Goal: Information Seeking & Learning: Learn about a topic

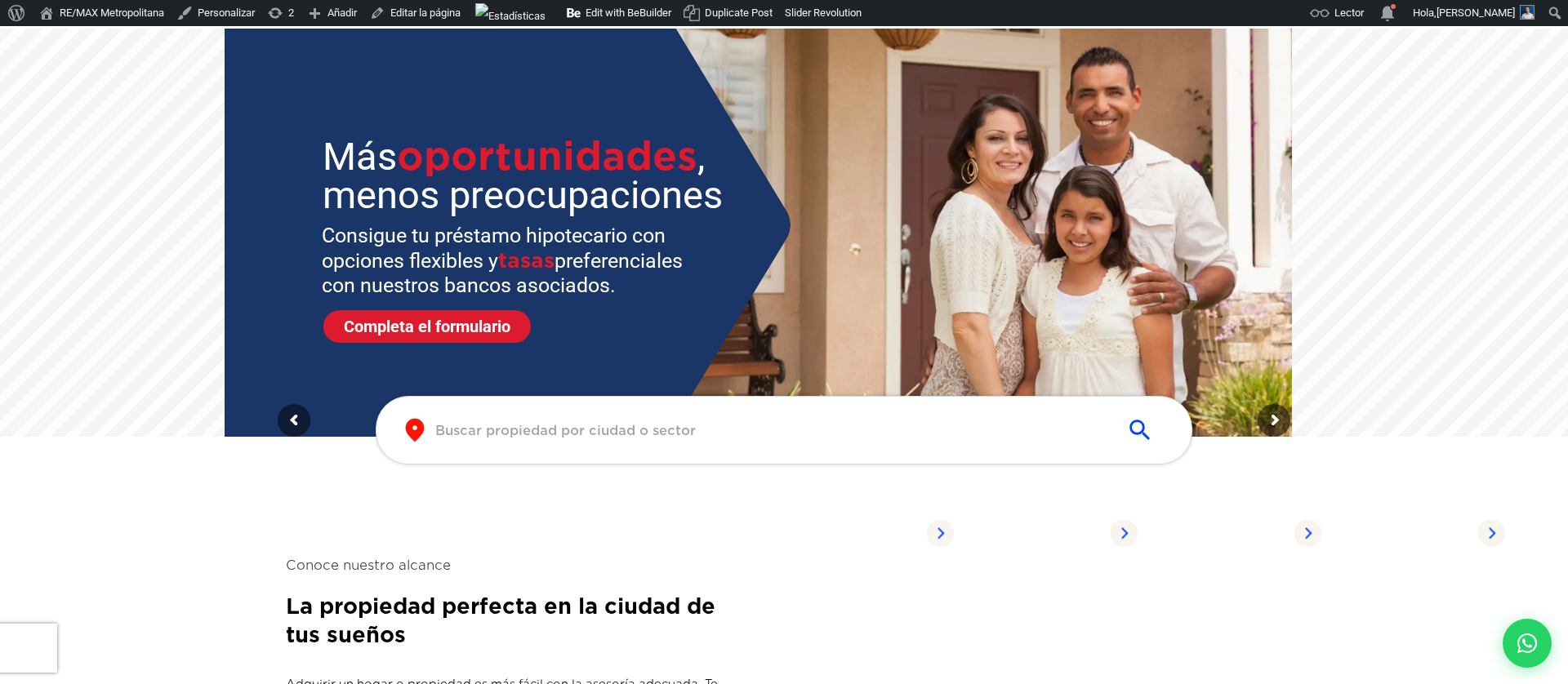
scroll to position [159, 0]
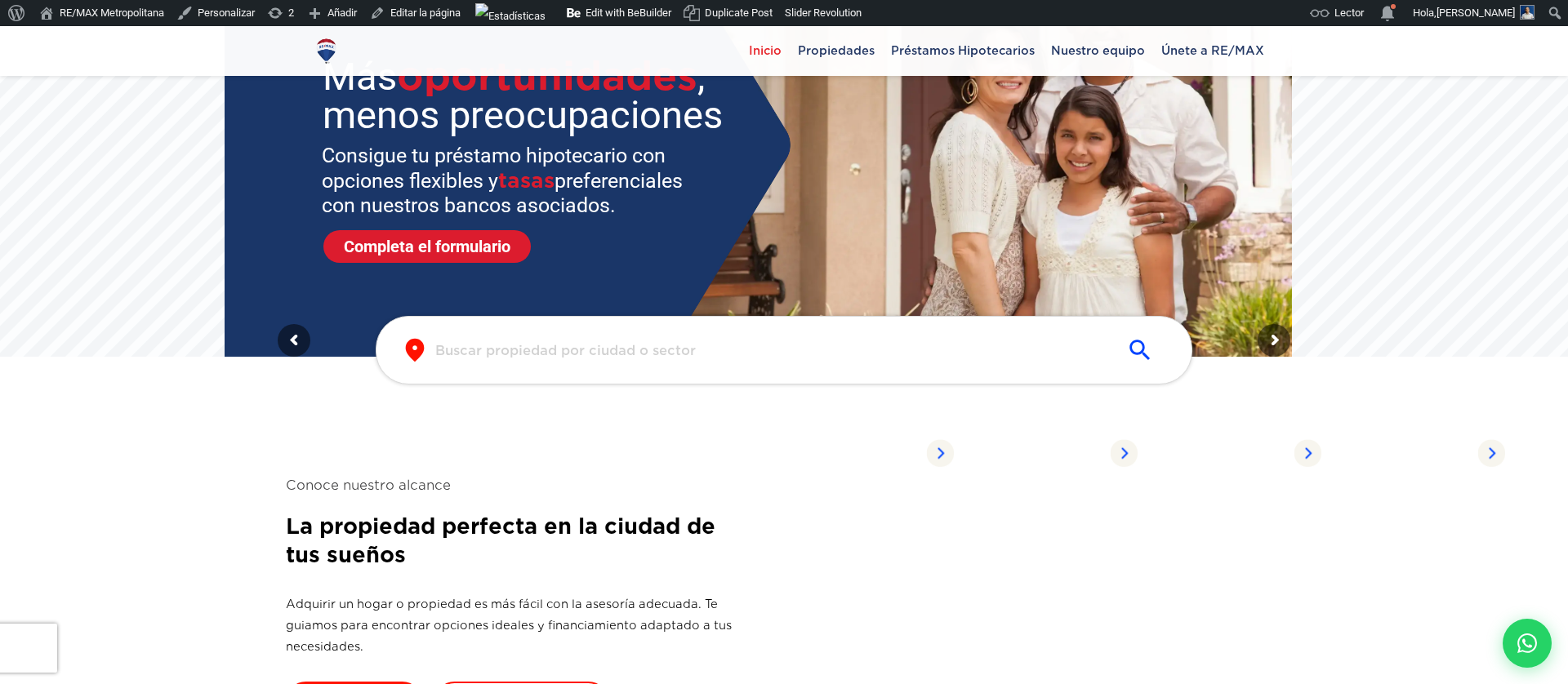
click at [803, 355] on input "text" at bounding box center [770, 350] width 671 height 19
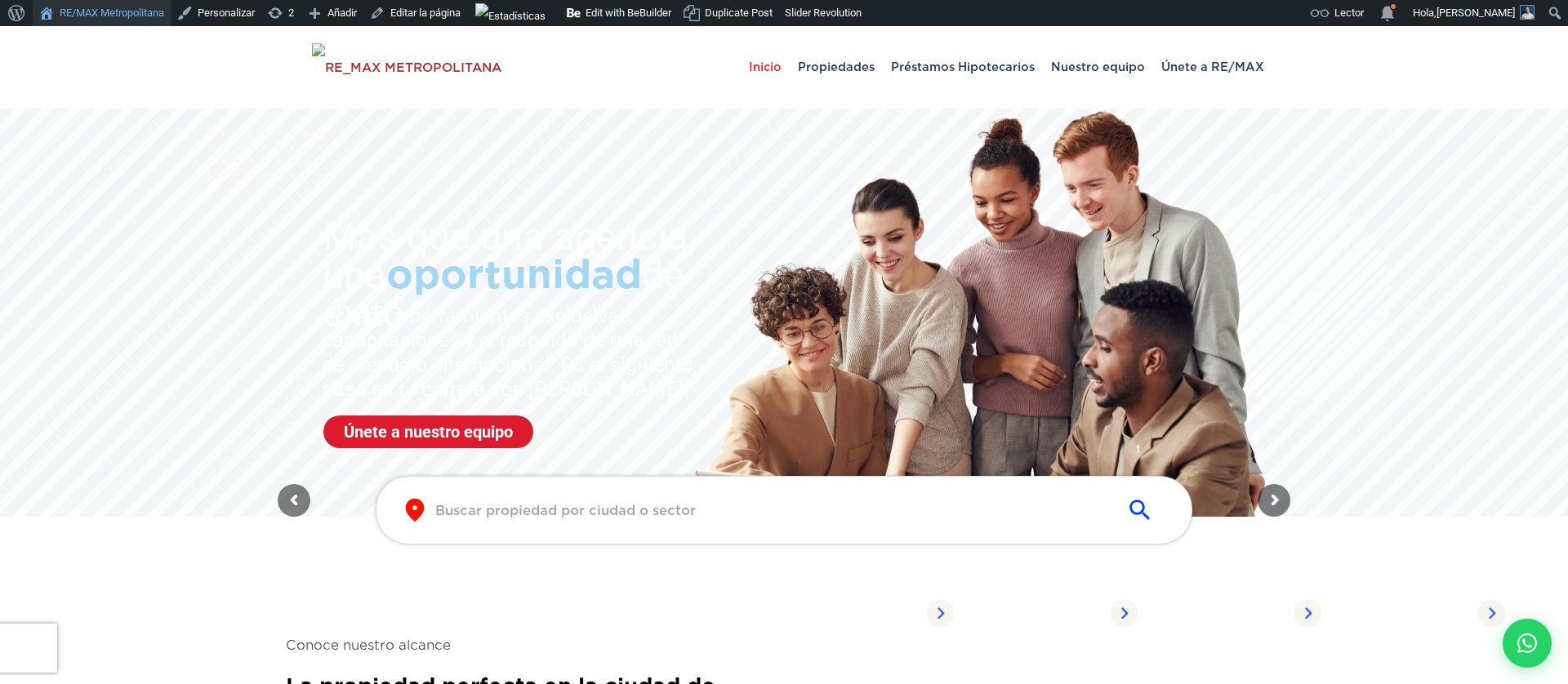
click at [129, 18] on link "RE/MAX Metropolitana" at bounding box center [101, 13] width 138 height 26
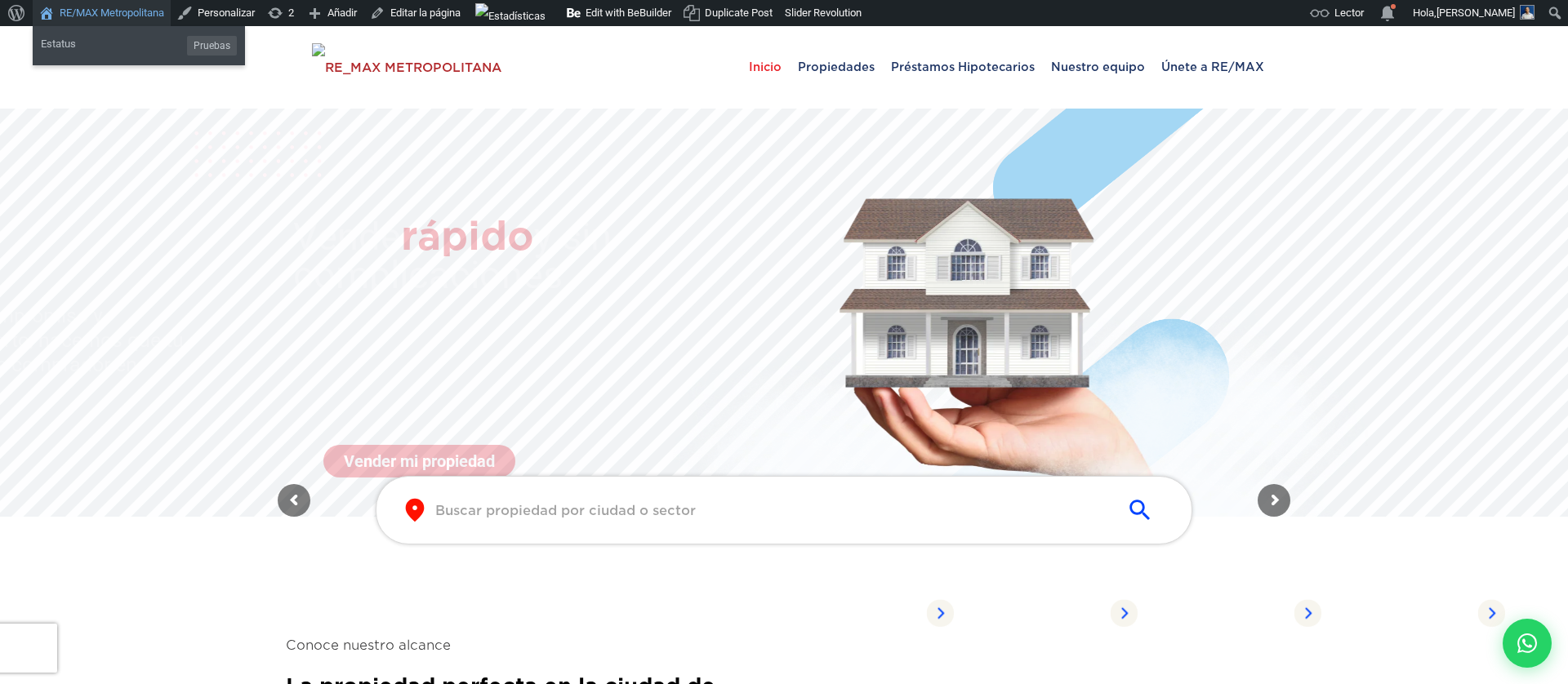
click at [100, 18] on link "RE/MAX Metropolitana" at bounding box center [101, 13] width 138 height 26
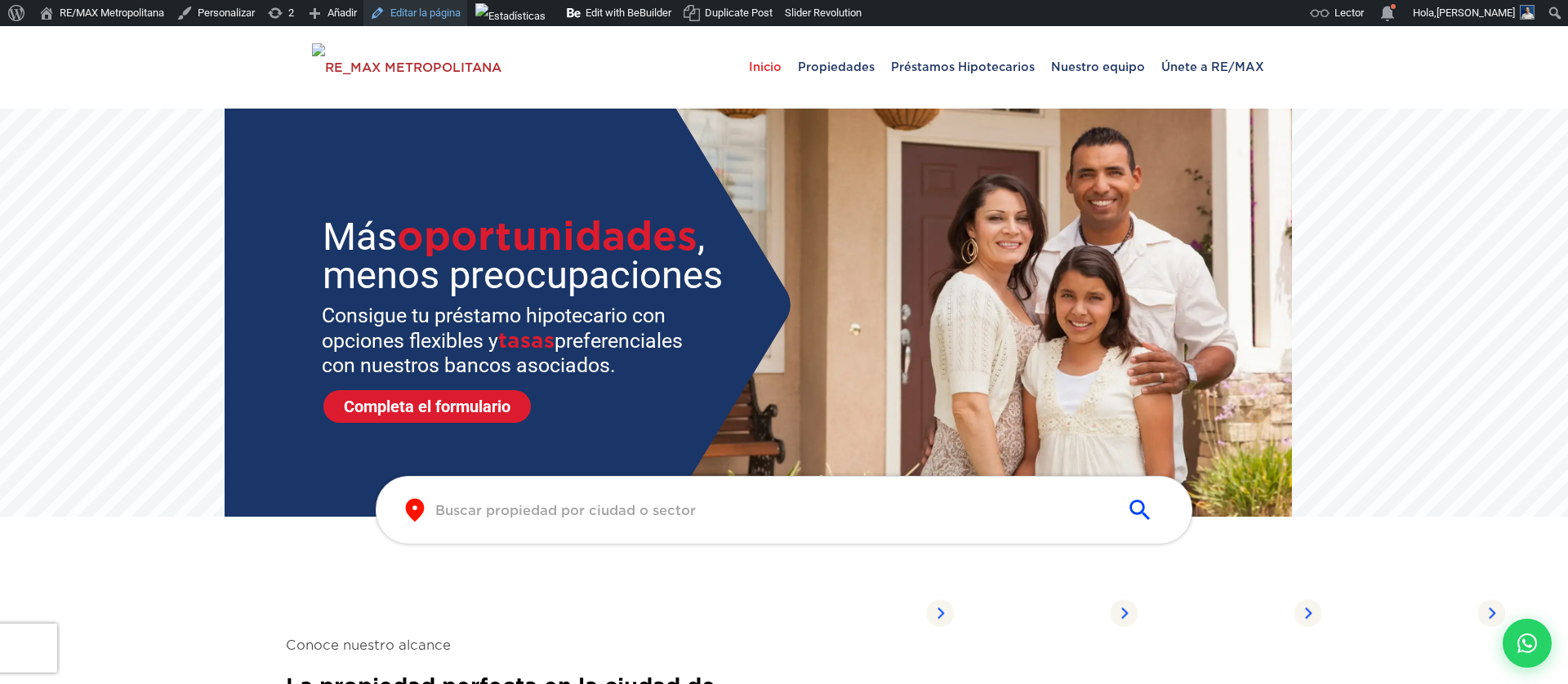
click at [441, 21] on link "Editar la página" at bounding box center [416, 13] width 104 height 26
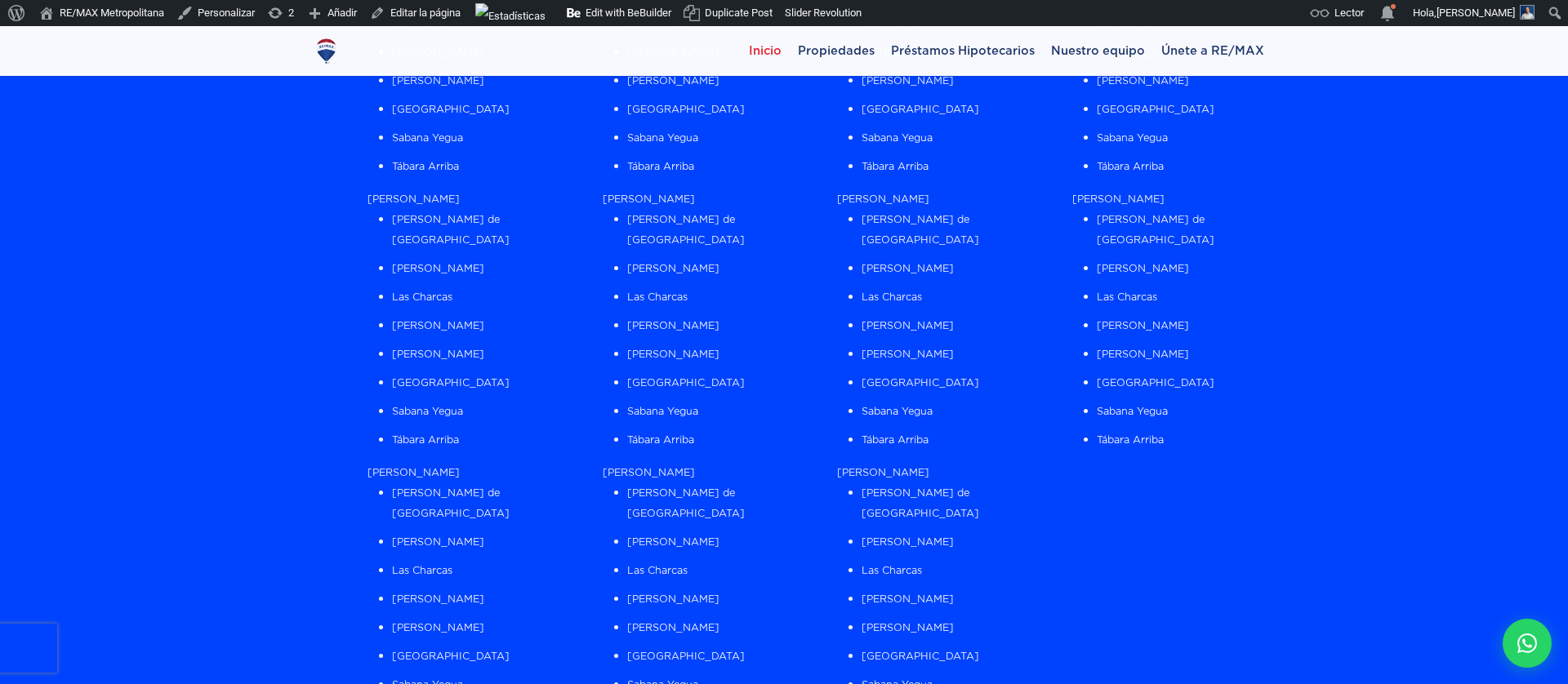
scroll to position [1016, 0]
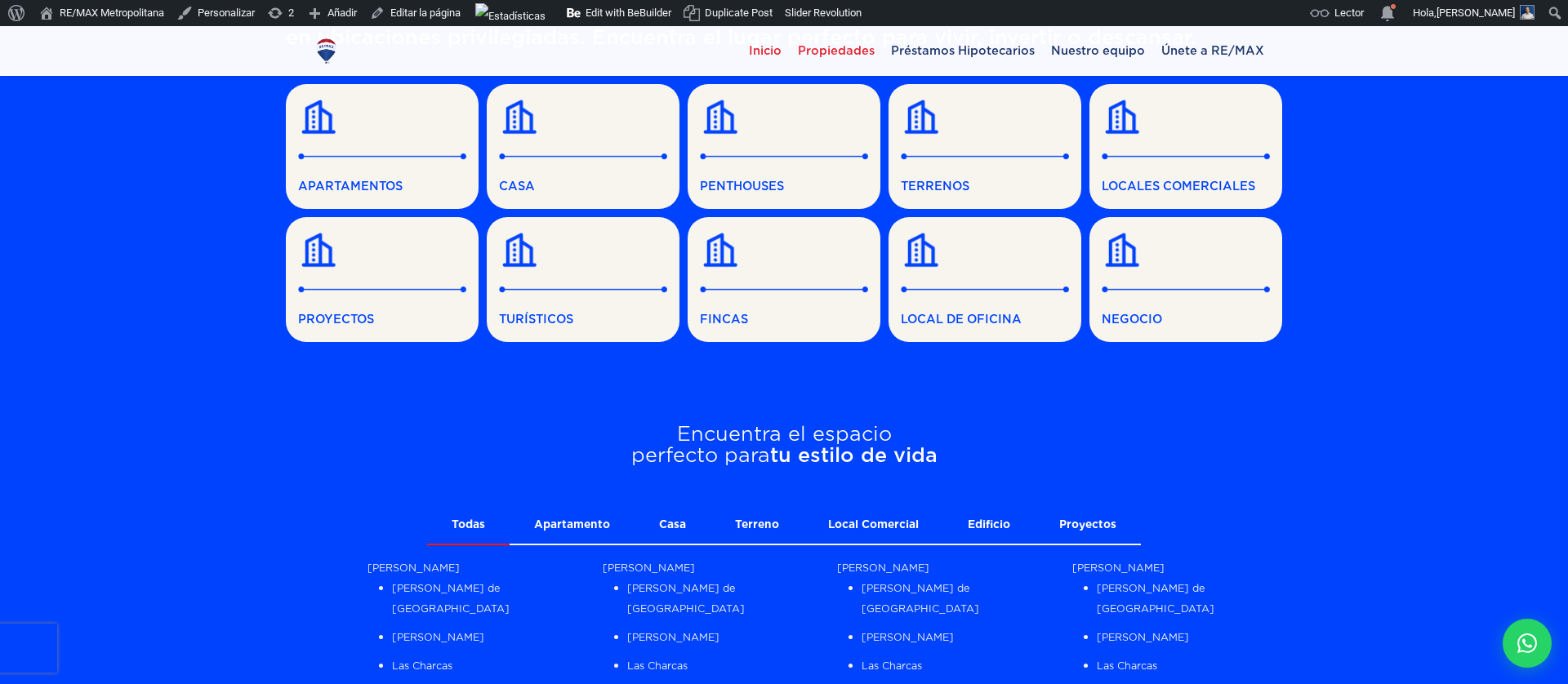
click at [820, 62] on span "Propiedades" at bounding box center [836, 50] width 93 height 24
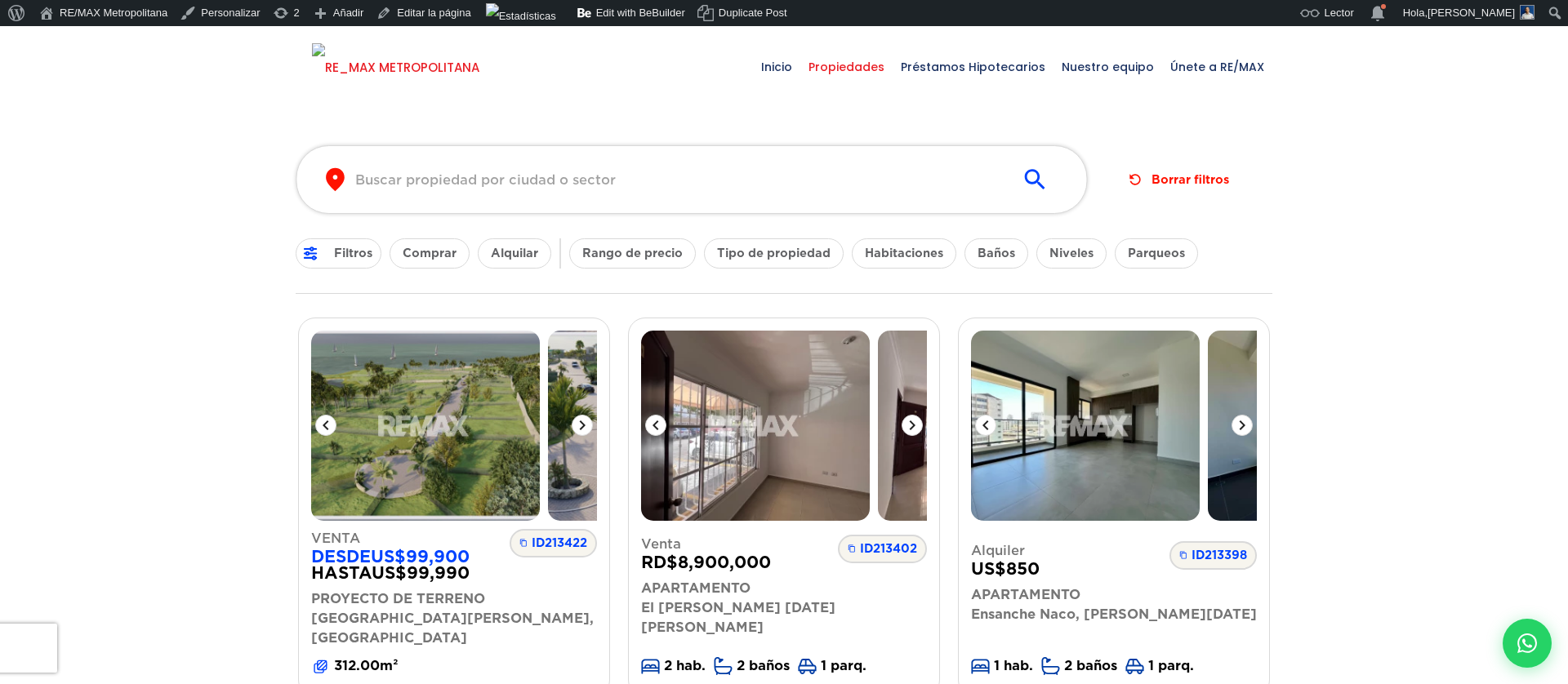
click at [436, 66] on img at bounding box center [395, 68] width 168 height 49
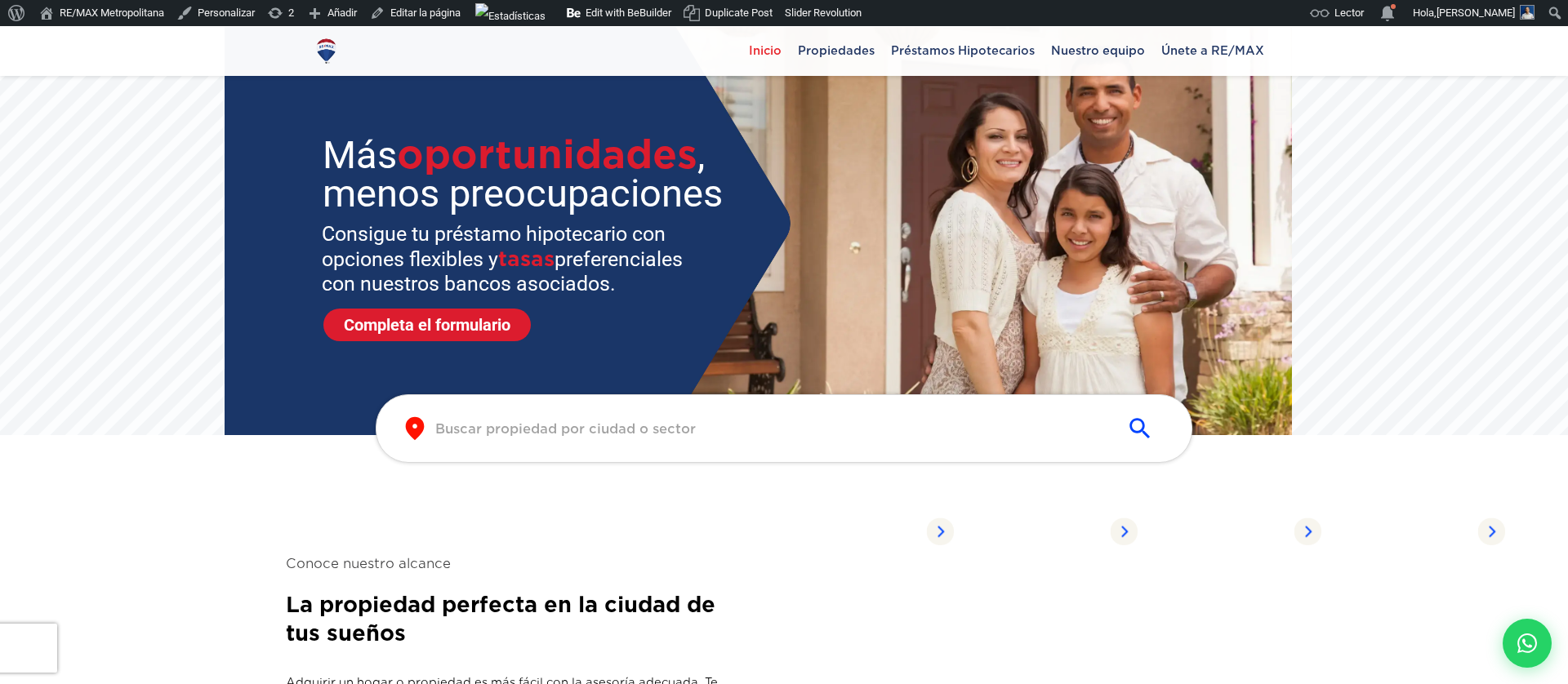
scroll to position [26, 0]
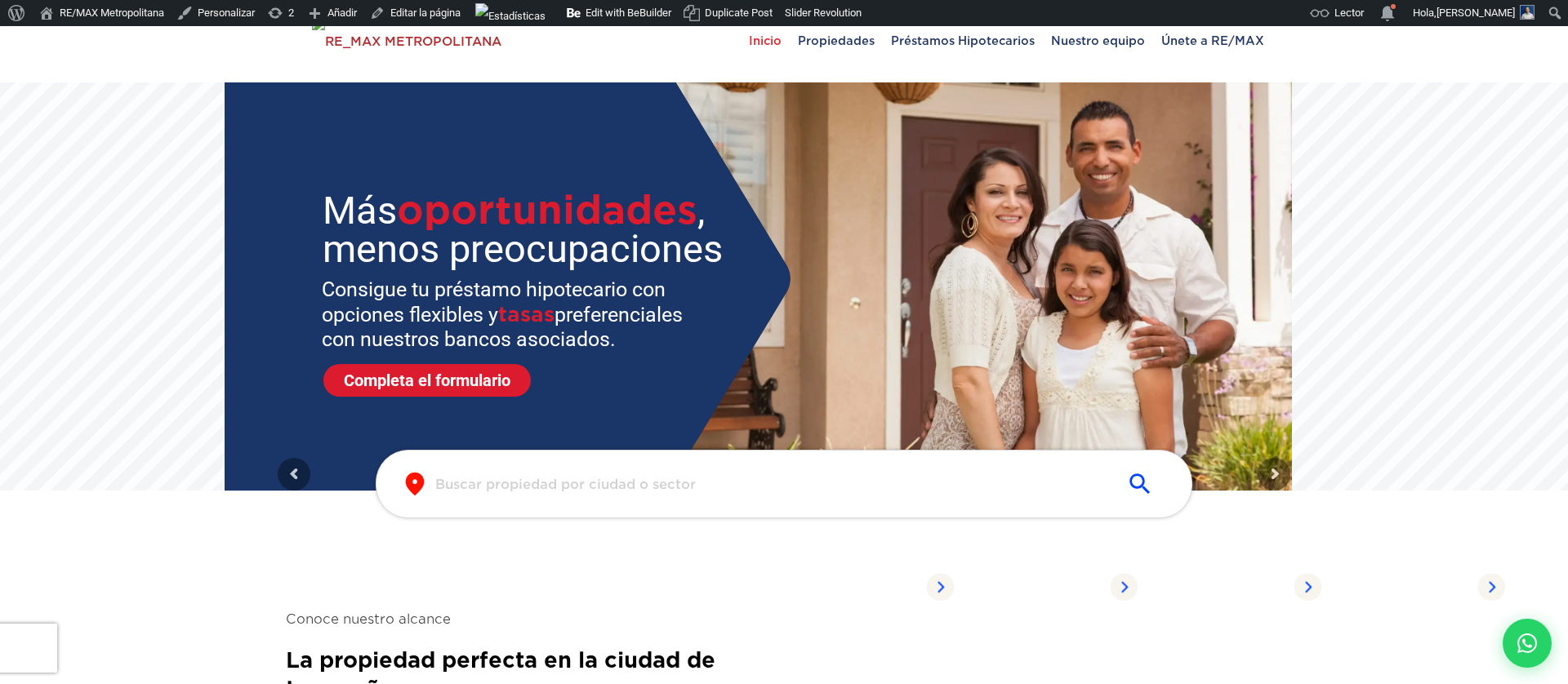
click at [555, 482] on input "text" at bounding box center [770, 484] width 671 height 19
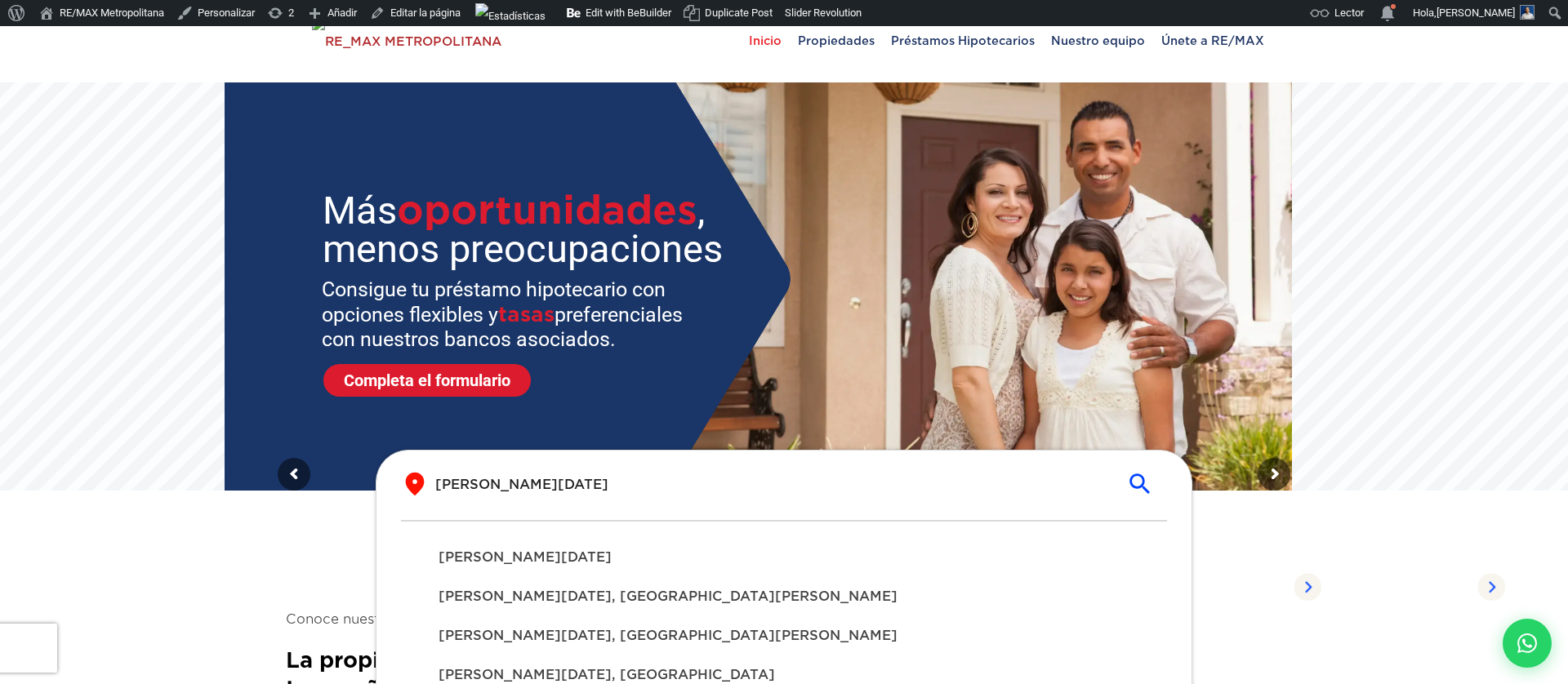
type input "santo domingo"
click at [624, 563] on span "[PERSON_NAME][DATE]" at bounding box center [783, 558] width 691 height 20
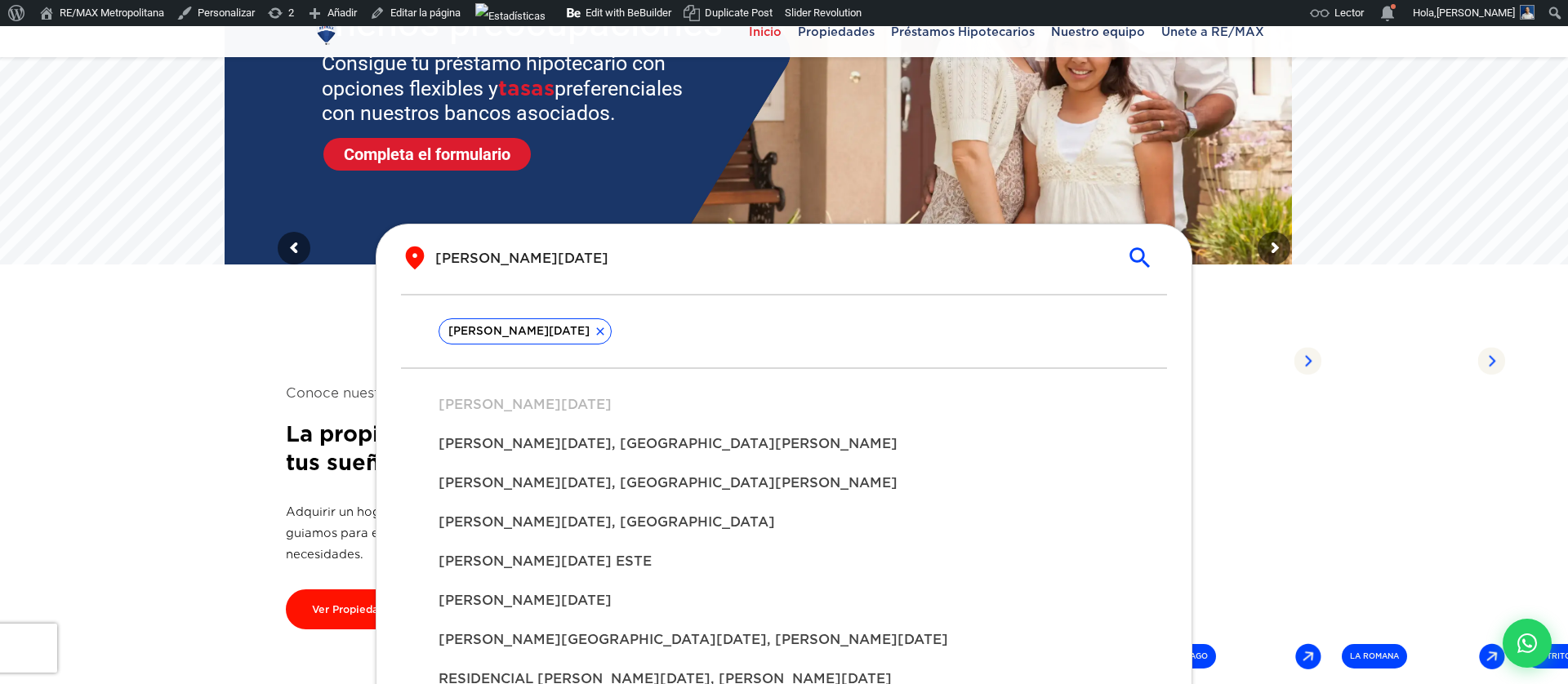
scroll to position [268, 0]
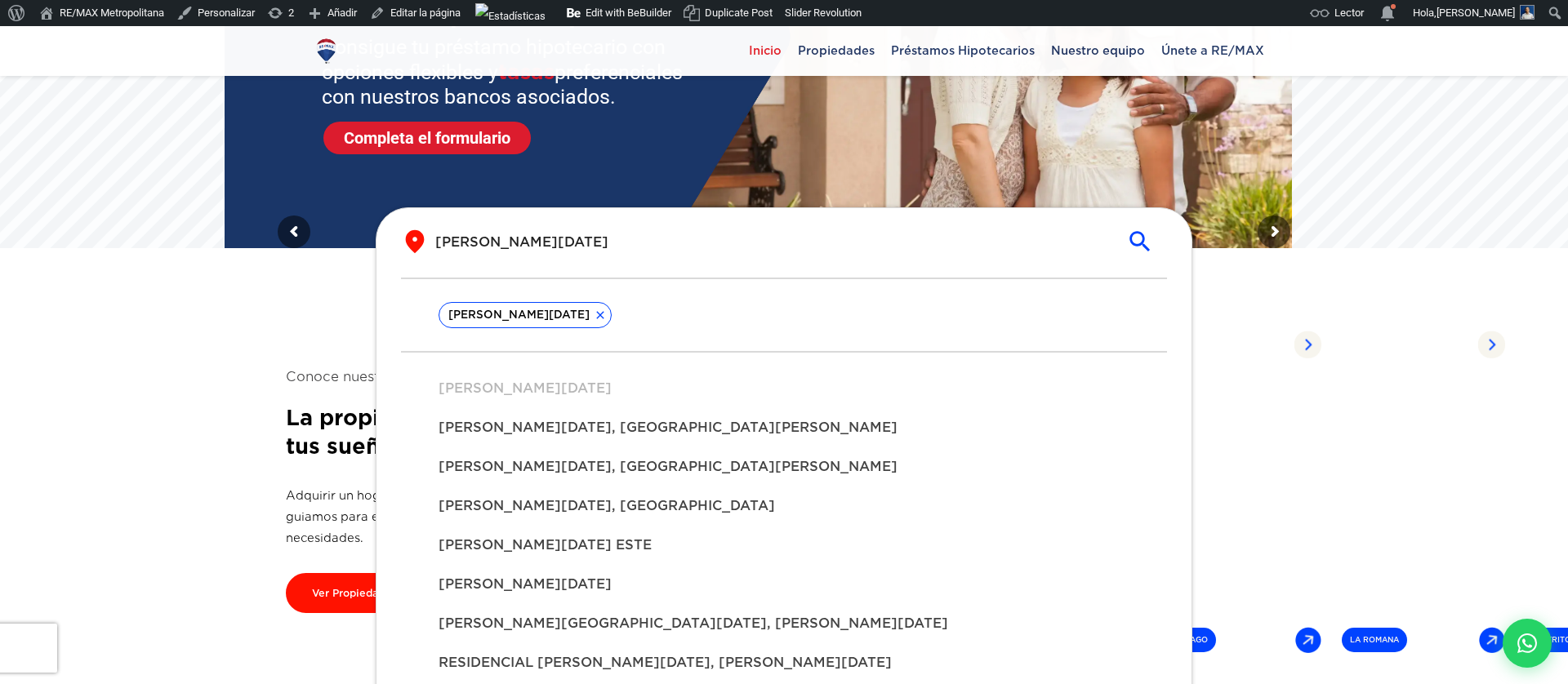
click at [357, 322] on section "Conoce nuestro alcance La propiedad perfecta en la ciudad de tus sueños Adquiri…" at bounding box center [784, 490] width 997 height 428
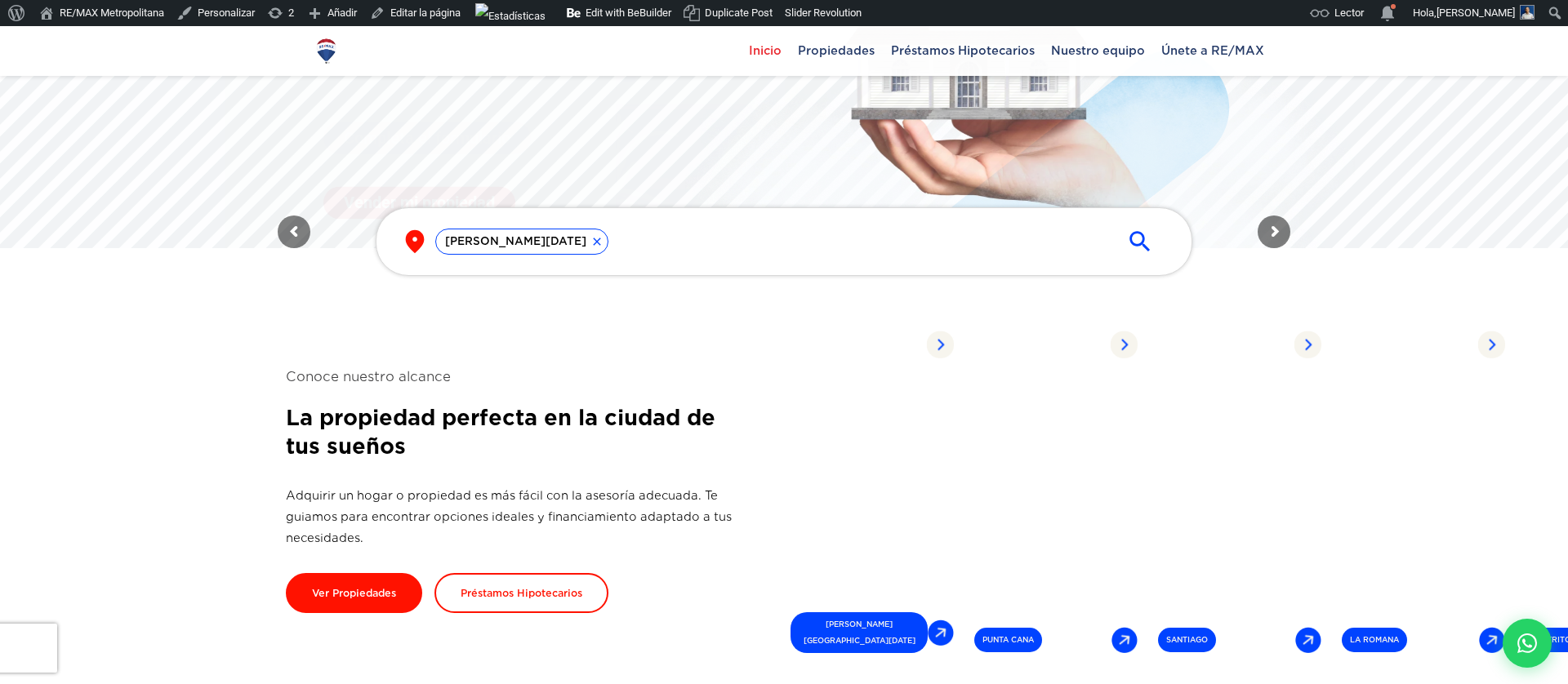
click at [1156, 252] on button "submit" at bounding box center [1140, 241] width 54 height 37
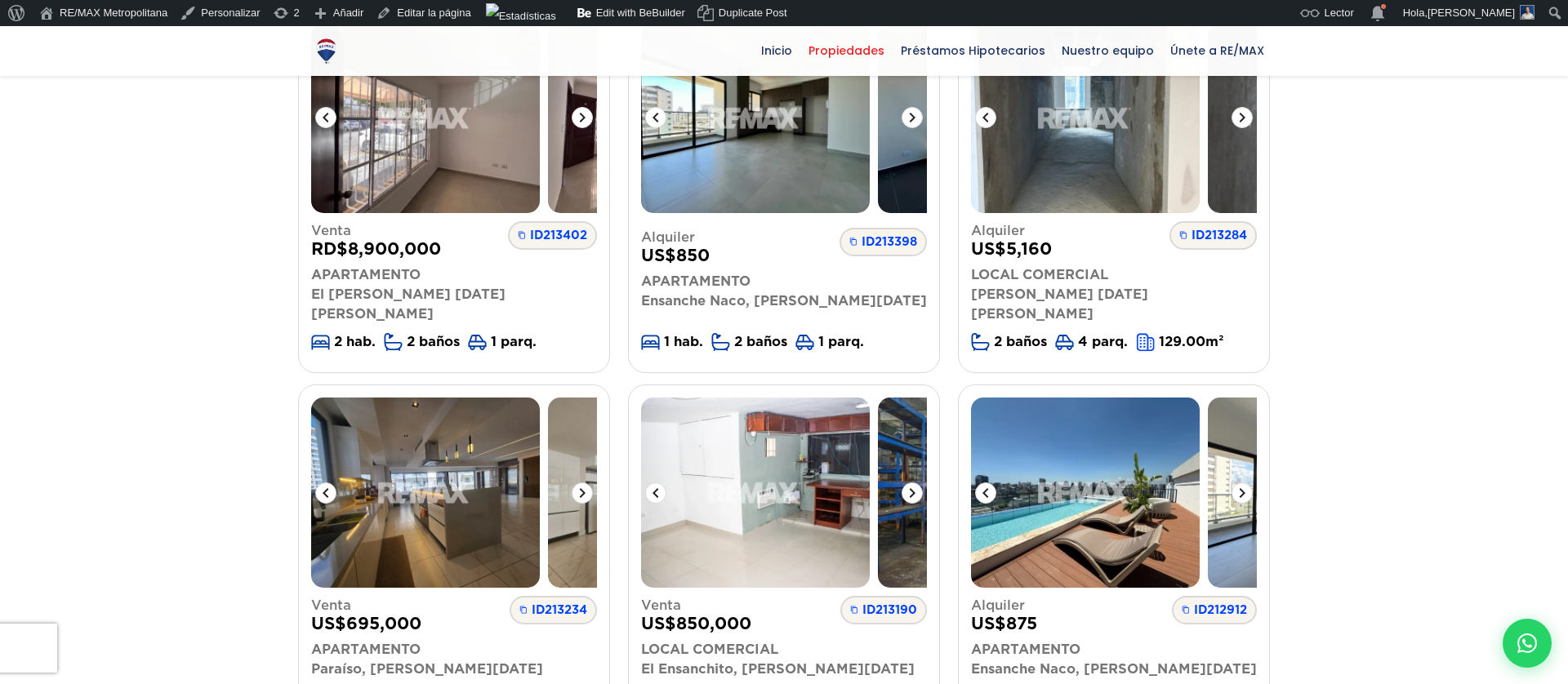
scroll to position [66, 0]
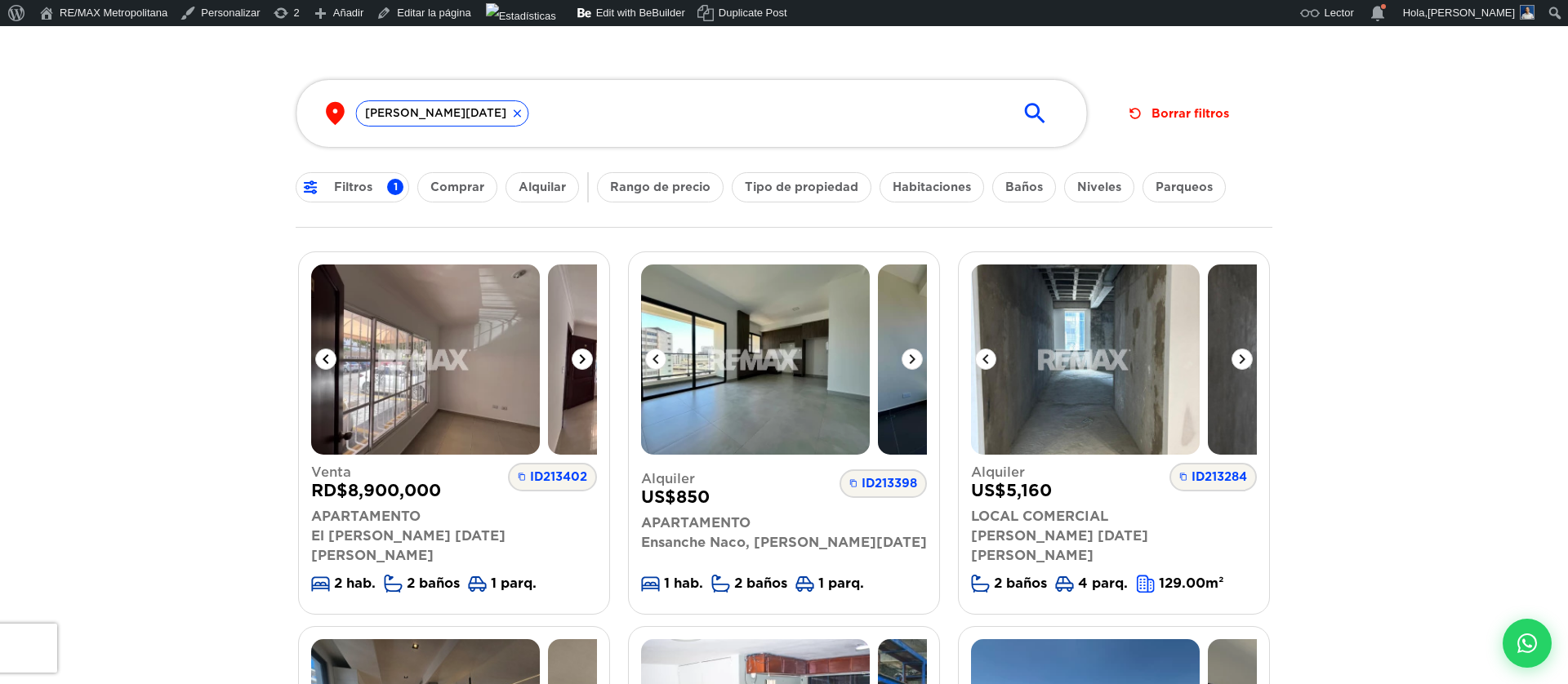
click at [487, 404] on img at bounding box center [424, 360] width 228 height 190
